Goal: Task Accomplishment & Management: Use online tool/utility

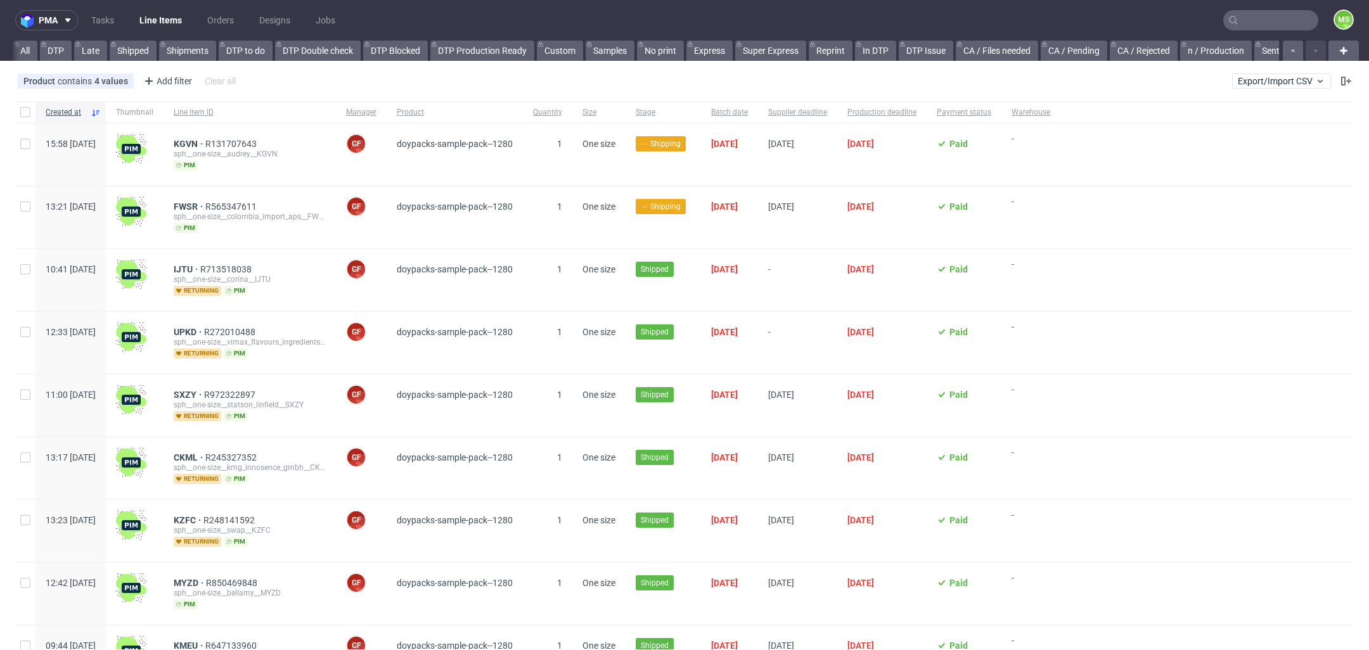
scroll to position [0, 3057]
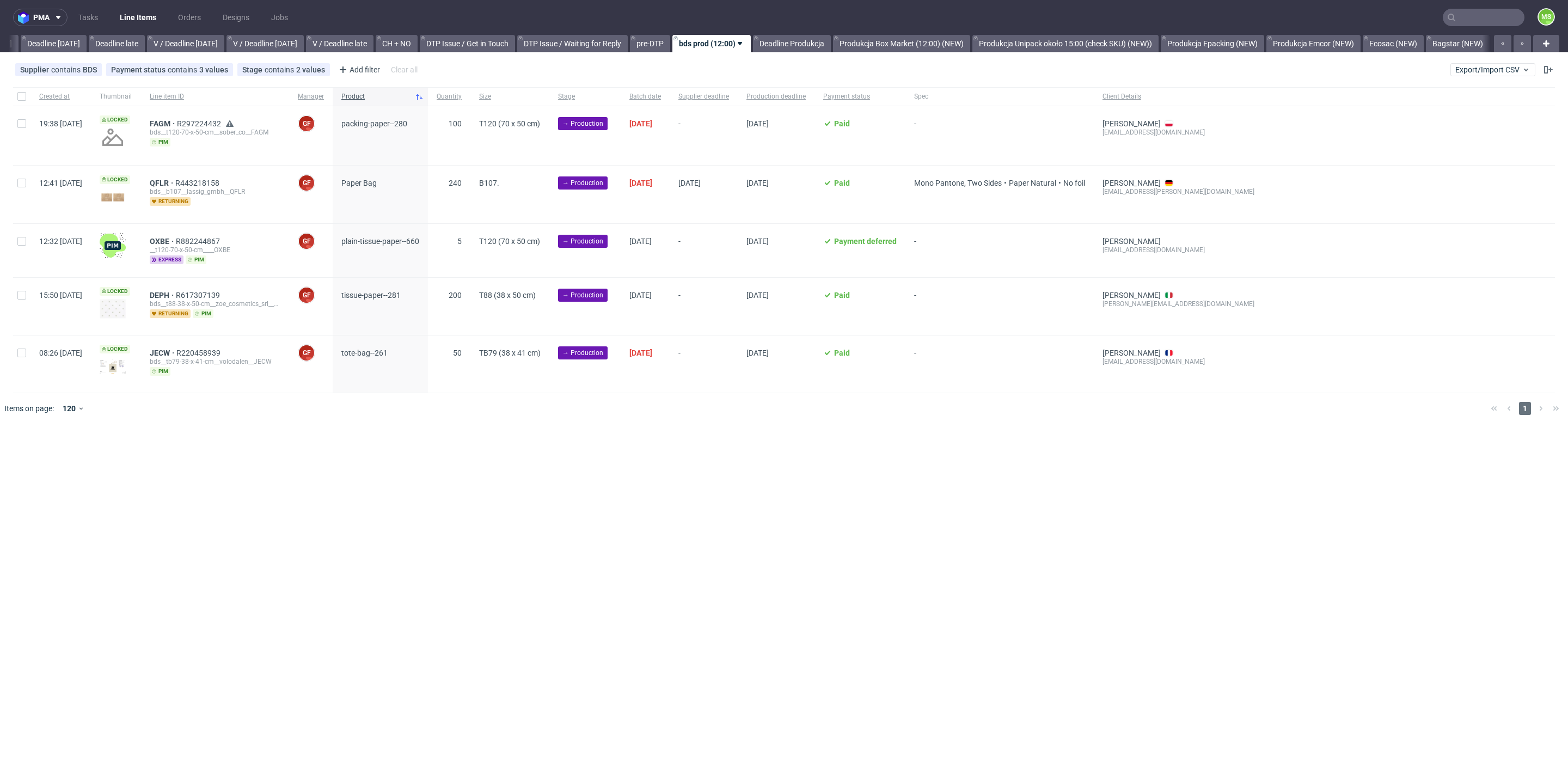
scroll to position [0, 1193]
click at [1499, 69] on span "Export/Import CSV" at bounding box center [1492, 70] width 75 height 9
click at [1465, 113] on link "Import shipments CSV" at bounding box center [1467, 113] width 127 height 17
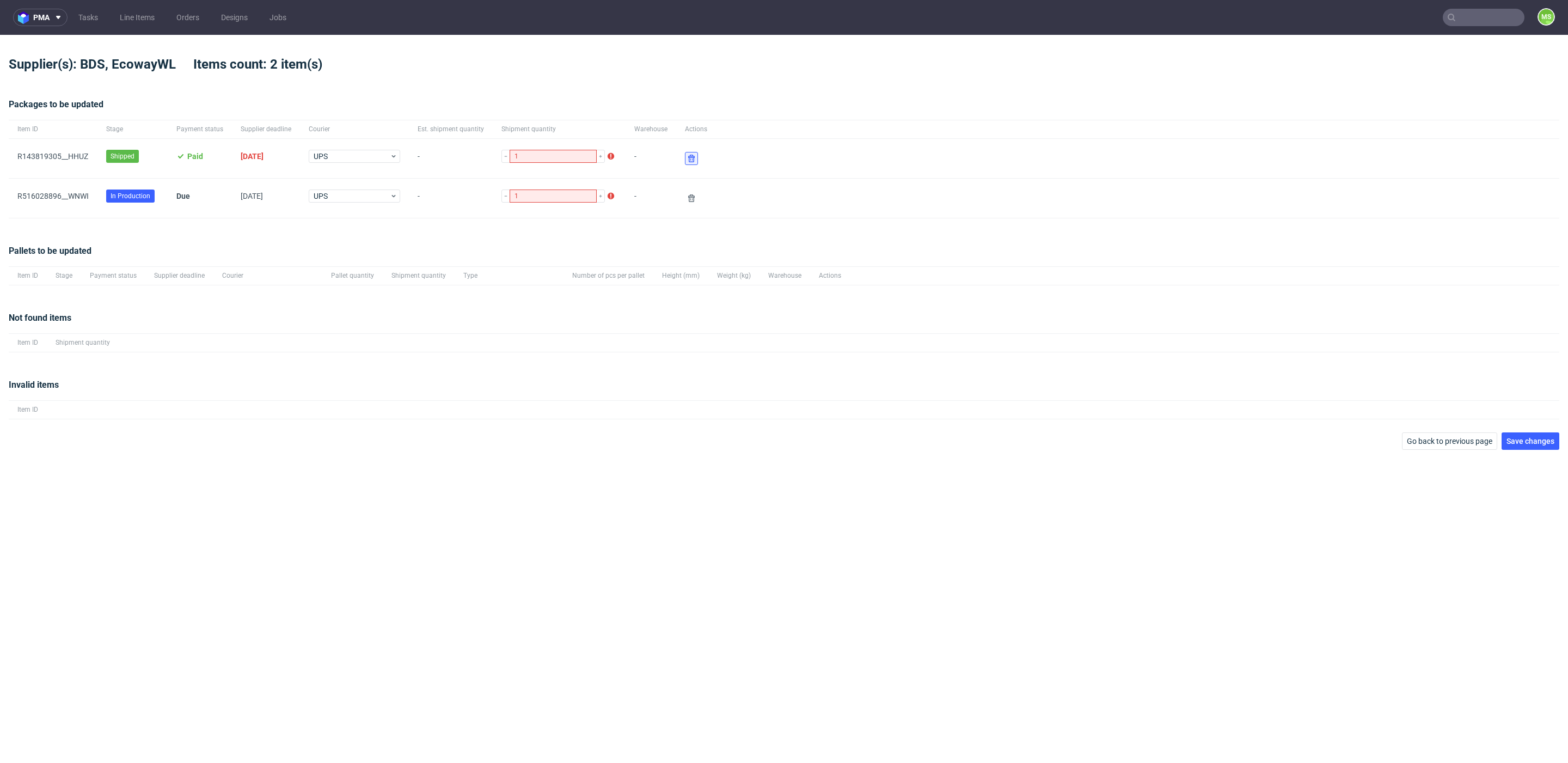
click at [687, 159] on icon at bounding box center [691, 158] width 9 height 9
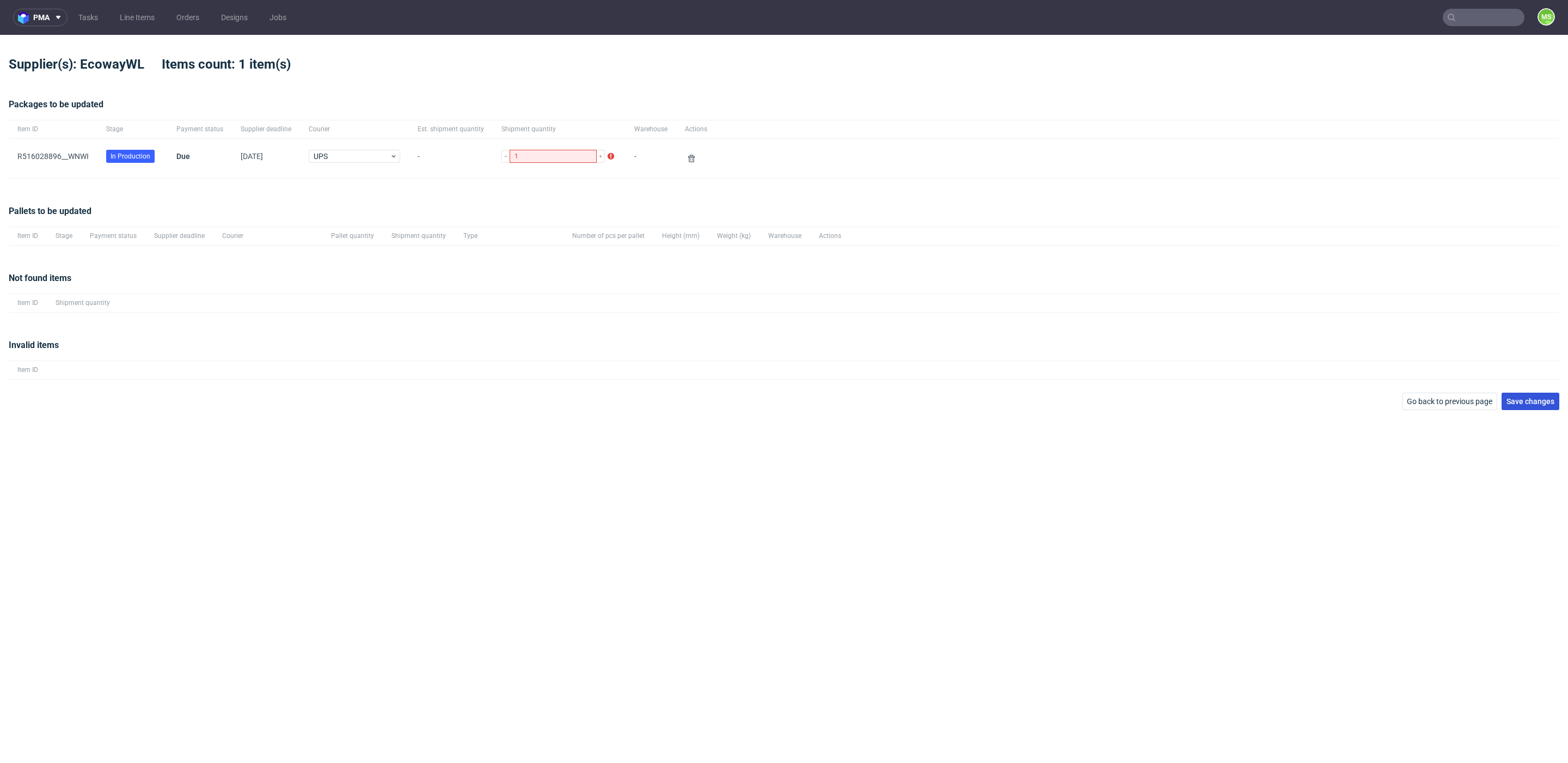
click at [1537, 404] on span "Save changes" at bounding box center [1530, 401] width 48 height 8
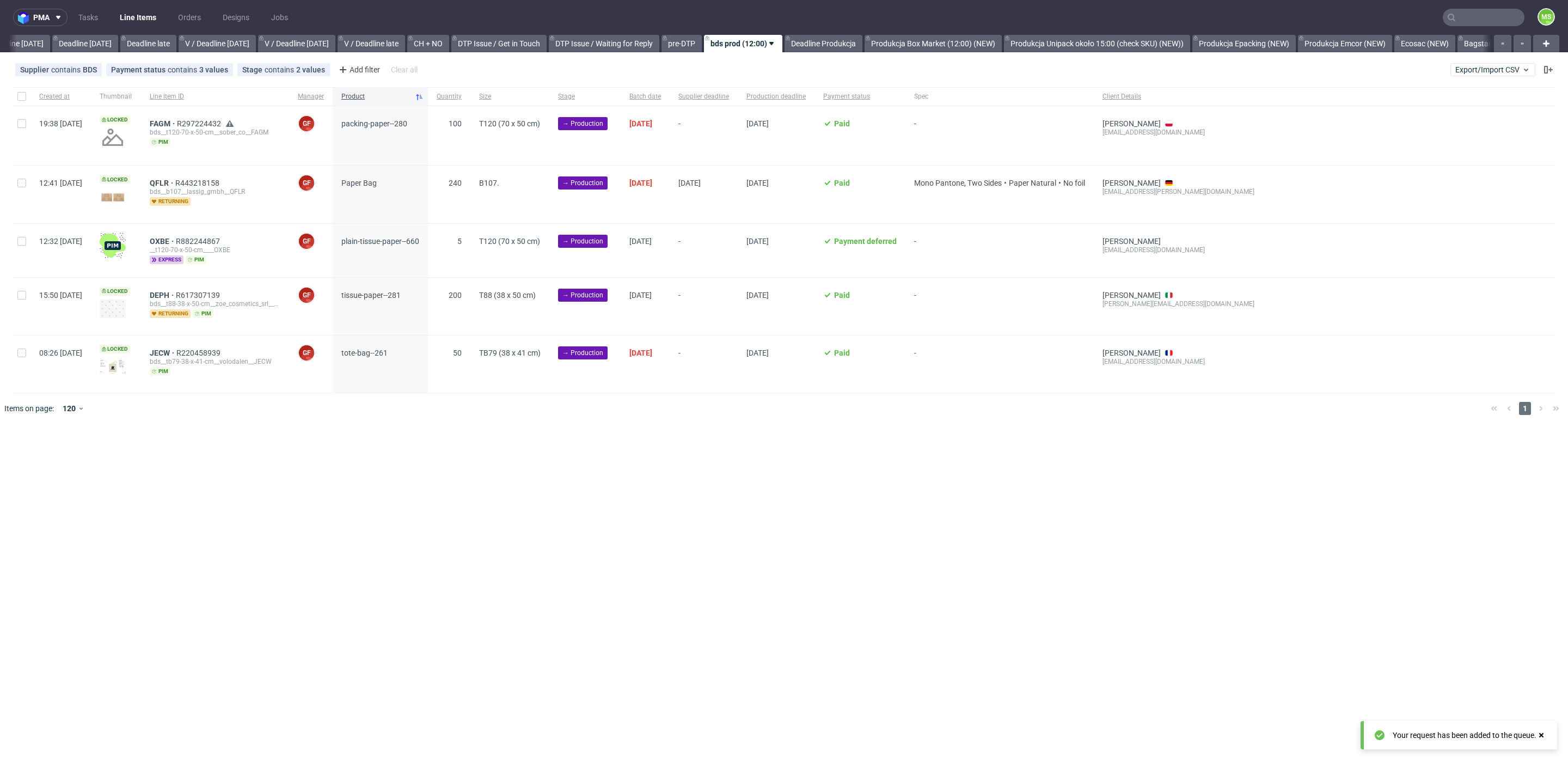
scroll to position [0, 1188]
